Goal: Transaction & Acquisition: Purchase product/service

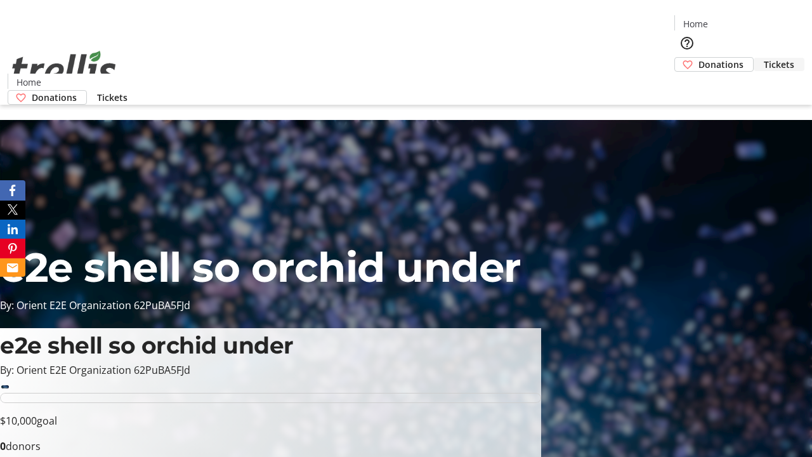
click at [764, 58] on span "Tickets" at bounding box center [779, 64] width 30 height 13
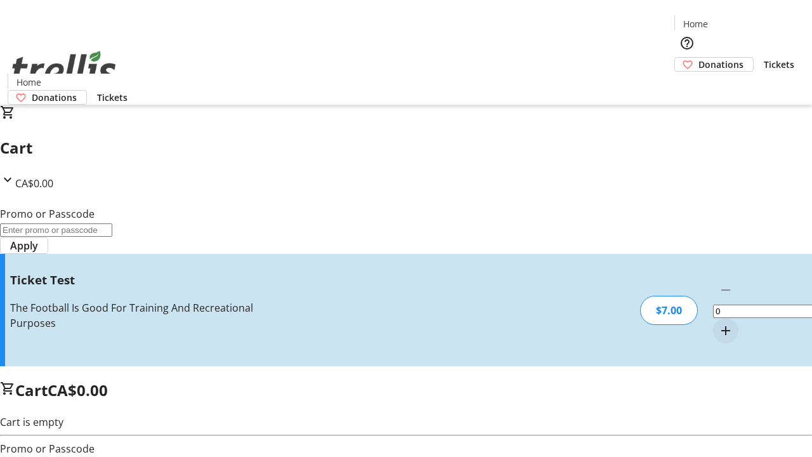
click at [718, 323] on mat-icon "Increment by one" at bounding box center [725, 330] width 15 height 15
type input "1"
